Goal: Task Accomplishment & Management: Manage account settings

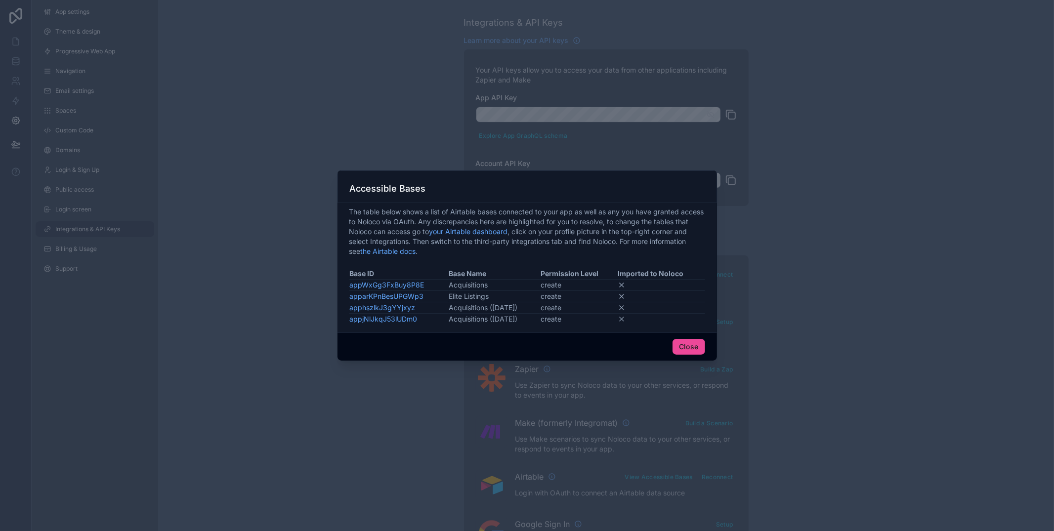
scroll to position [349, 0]
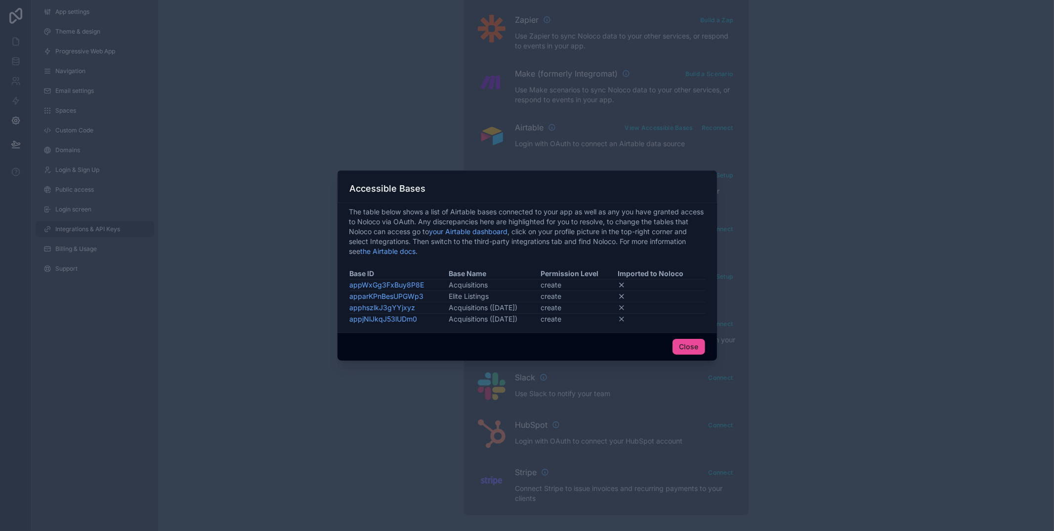
click at [160, 123] on div at bounding box center [527, 265] width 1054 height 531
click at [690, 334] on div "Close" at bounding box center [528, 347] width 380 height 28
click at [690, 342] on button "Close" at bounding box center [689, 347] width 33 height 16
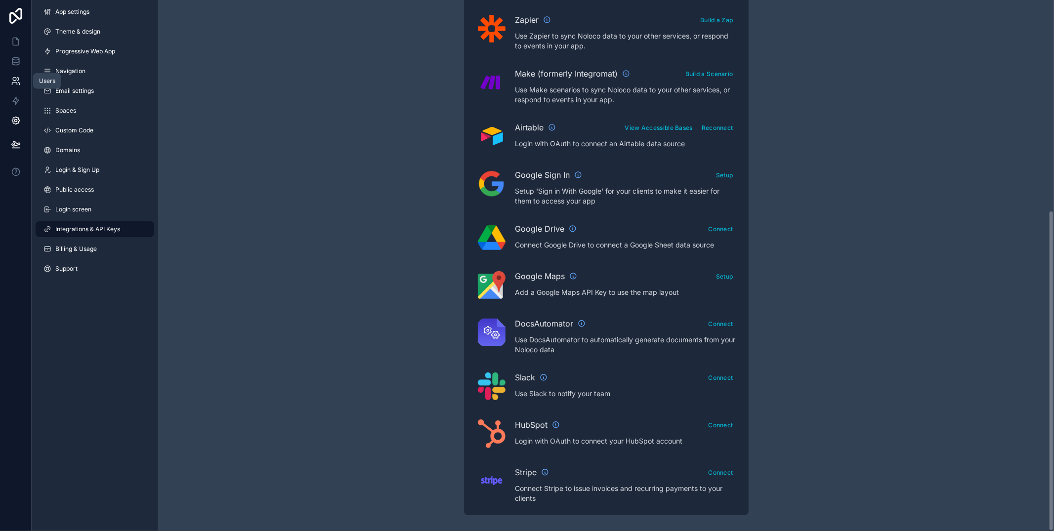
click at [13, 79] on icon at bounding box center [16, 81] width 10 height 10
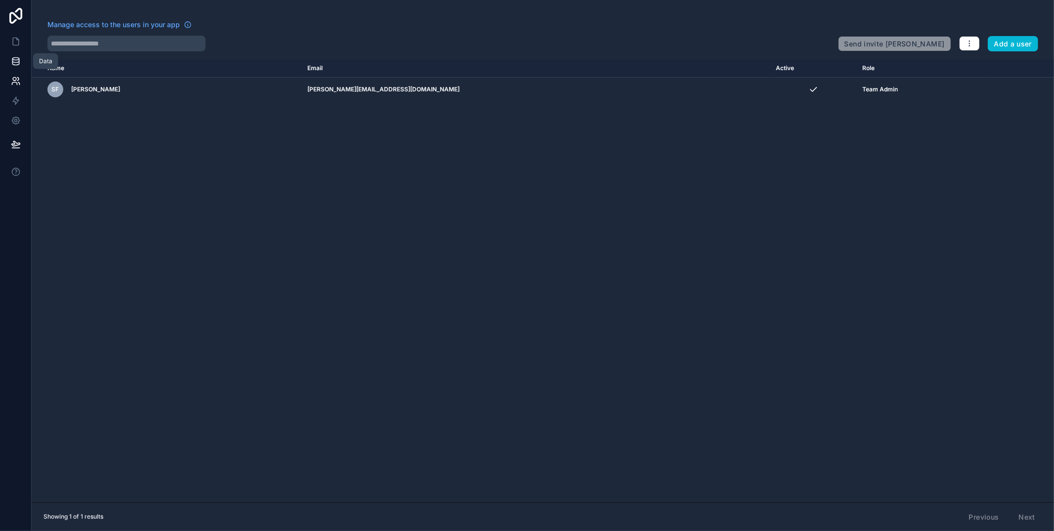
click at [11, 57] on icon at bounding box center [16, 61] width 10 height 10
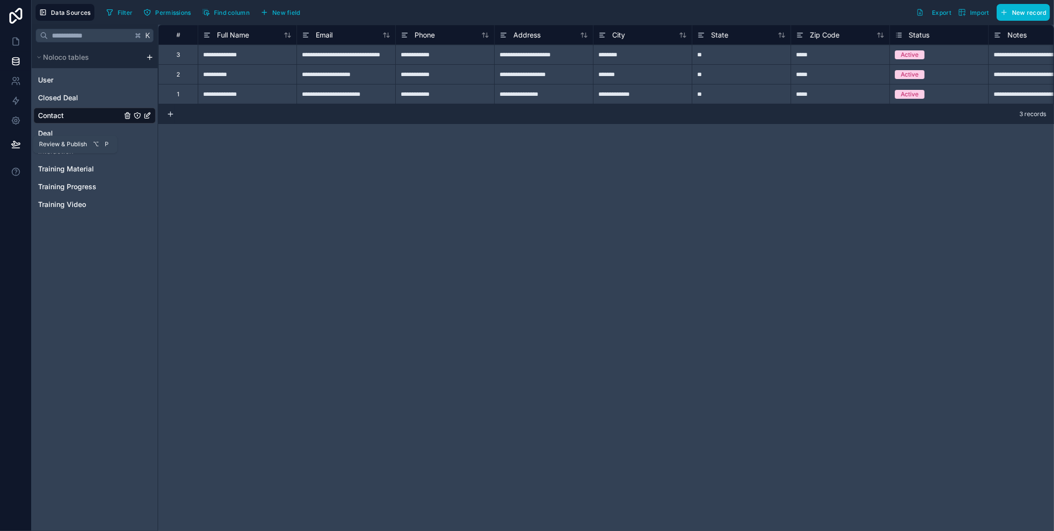
click at [16, 140] on icon at bounding box center [16, 144] width 10 height 10
click at [126, 238] on div "K Noloco tables User Closed Deal Contact Deal Interaction Training Material Tra…" at bounding box center [95, 278] width 127 height 507
click at [11, 43] on icon at bounding box center [16, 42] width 10 height 10
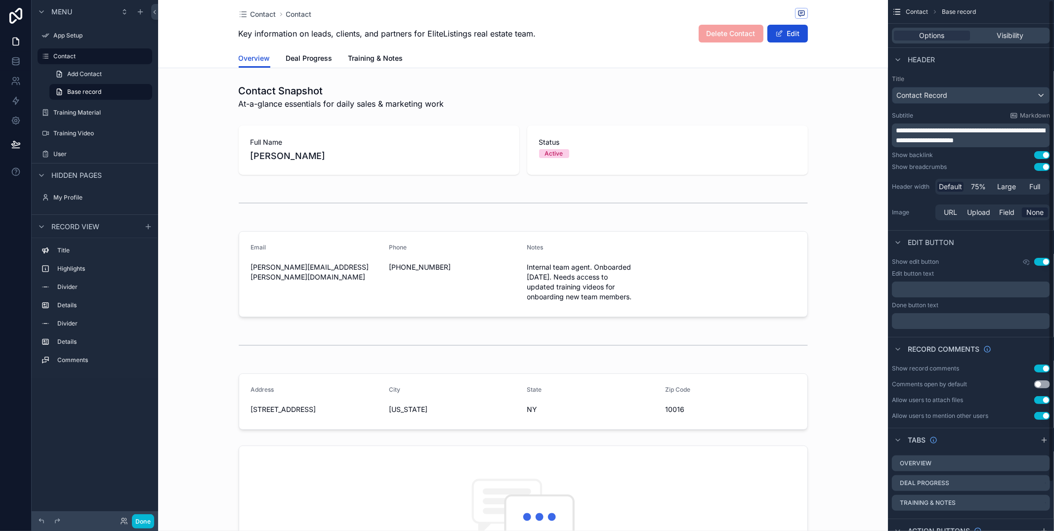
click at [899, 13] on icon "scrollable content" at bounding box center [897, 12] width 10 height 10
click at [904, 8] on div "Contact Base record" at bounding box center [971, 12] width 166 height 24
click at [897, 398] on div "Allow users to attach files" at bounding box center [927, 400] width 71 height 8
click at [920, 11] on span "Contact" at bounding box center [917, 12] width 22 height 8
click at [936, 11] on icon "scrollable content" at bounding box center [935, 12] width 6 height 6
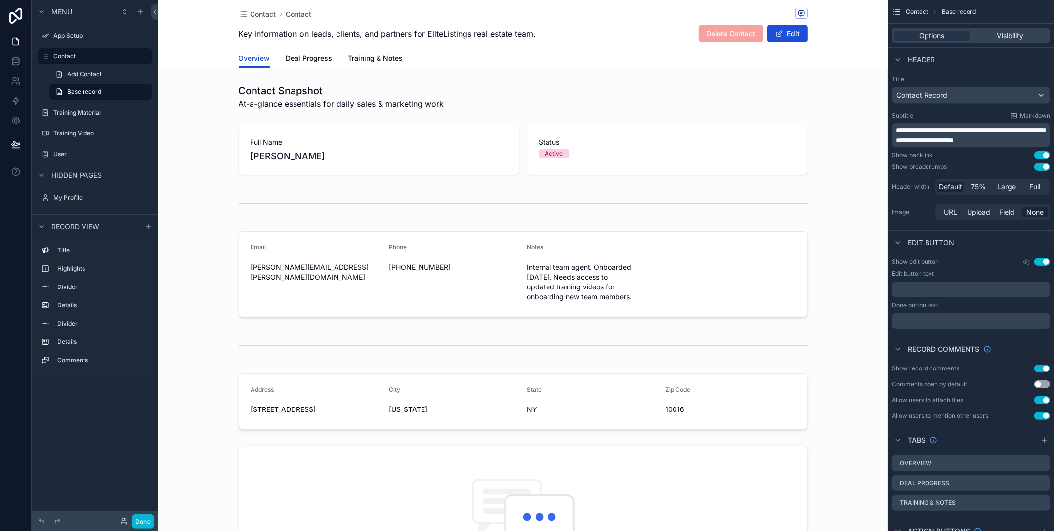
click at [956, 11] on span "Base record" at bounding box center [959, 12] width 34 height 8
click at [904, 12] on div "Contact Base record" at bounding box center [971, 12] width 166 height 24
click at [178, 103] on div "scrollable content" at bounding box center [523, 97] width 730 height 34
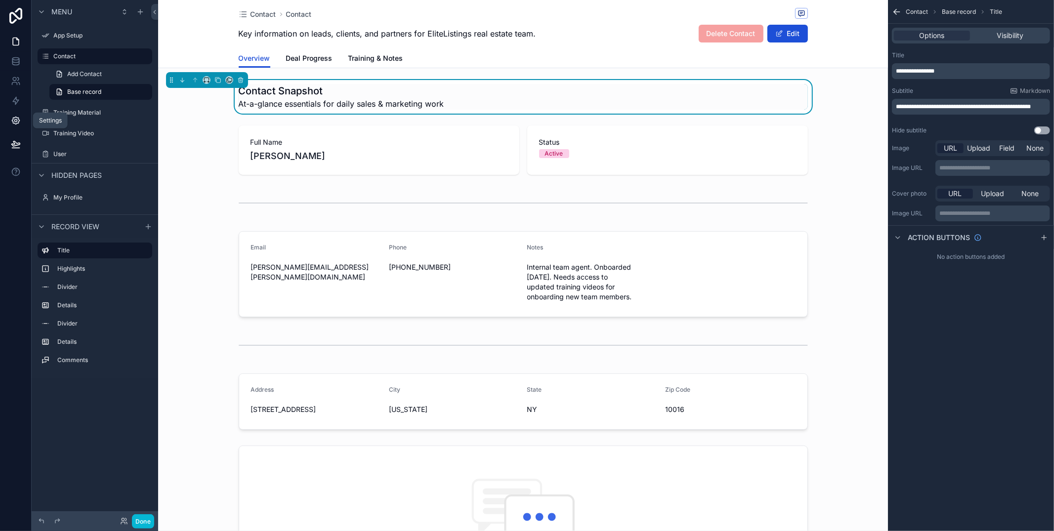
click at [14, 118] on icon at bounding box center [15, 120] width 7 height 7
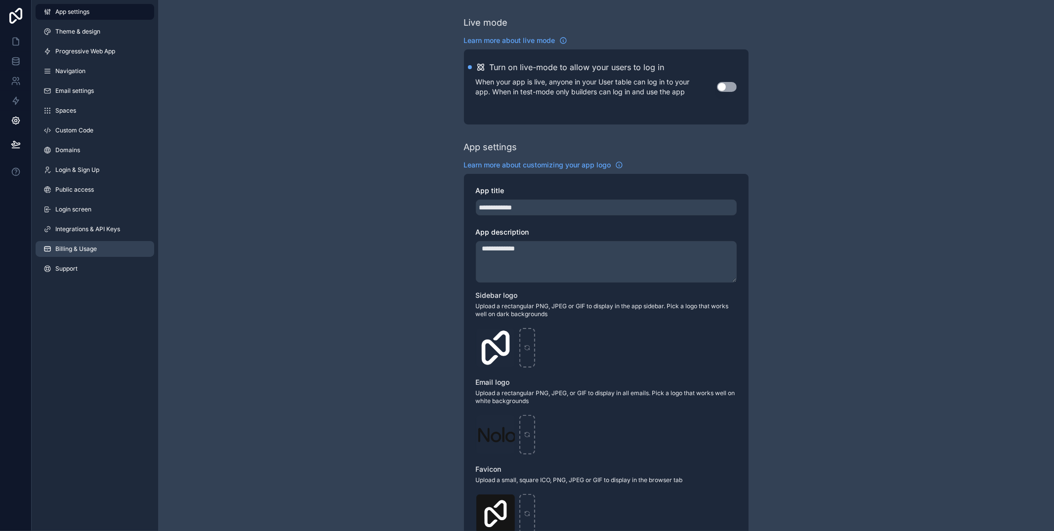
click at [85, 251] on span "Billing & Usage" at bounding box center [76, 249] width 42 height 8
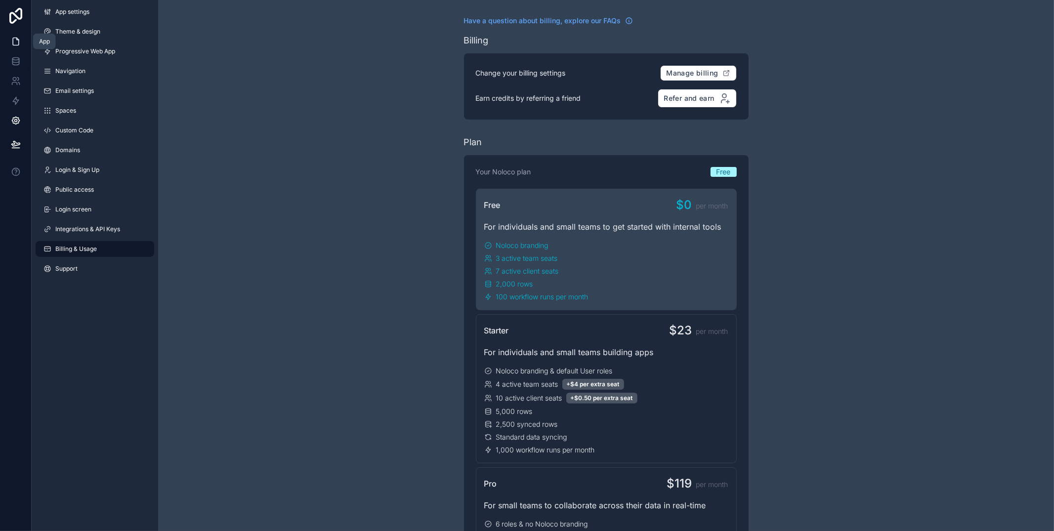
click at [15, 45] on icon at bounding box center [16, 42] width 10 height 10
